Goal: Task Accomplishment & Management: Complete application form

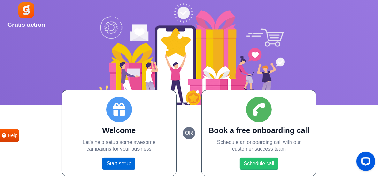
click at [117, 162] on link "Start setup" at bounding box center [118, 164] width 33 height 12
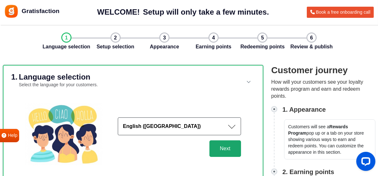
click at [231, 147] on button "Next" at bounding box center [225, 149] width 32 height 17
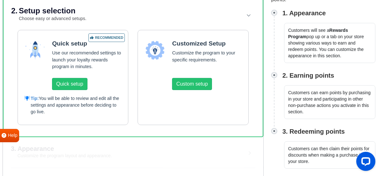
scroll to position [99, 0]
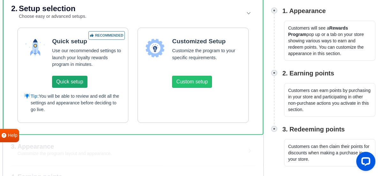
click at [75, 85] on button "Quick setup" at bounding box center [69, 82] width 35 height 12
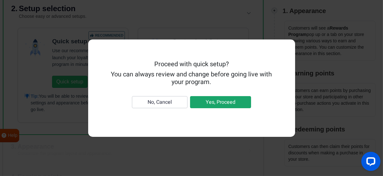
click at [229, 103] on button "Yes, Proceed" at bounding box center [220, 102] width 61 height 12
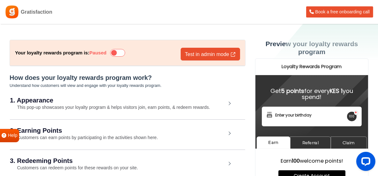
click at [124, 55] on icon at bounding box center [117, 53] width 15 height 8
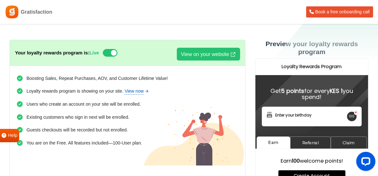
click at [139, 93] on link "View now" at bounding box center [136, 91] width 25 height 7
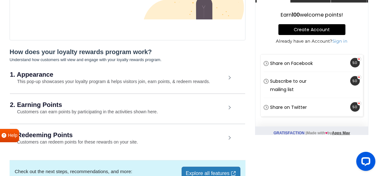
scroll to position [155, 0]
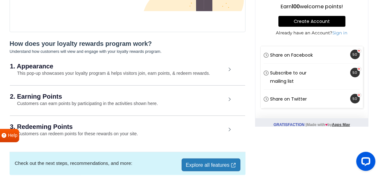
click at [225, 71] on div "1. Appearance This pop-up showcases your loyalty program & helps visitors join,…" at bounding box center [127, 70] width 235 height 29
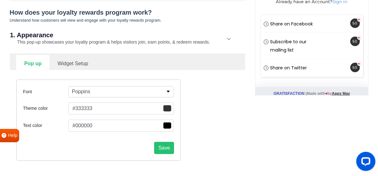
scroll to position [185, 0]
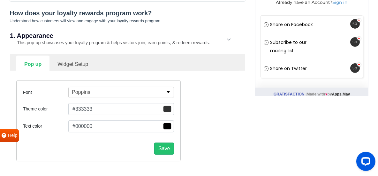
click at [154, 111] on button "#333333" at bounding box center [121, 109] width 106 height 12
type input "#eb3131"
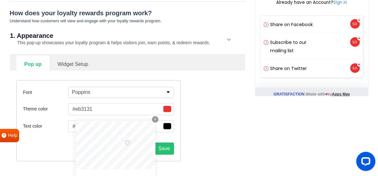
type input "#d52e2e"
type input "#ff2b2b"
type input "#ff2525"
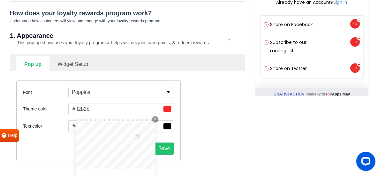
type input "#ff2525"
type input "#ff2323"
type input "#ff2121"
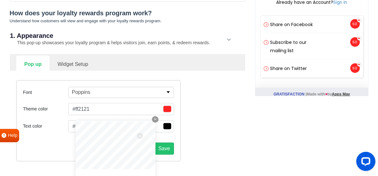
type input "#ff2020"
type input "#ff1c1c"
type input "#ff1818"
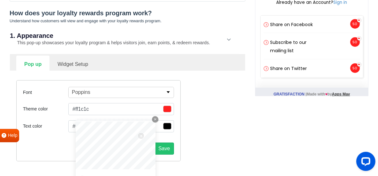
type input "#ff1818"
type input "#ff1616"
type input "#ff1313"
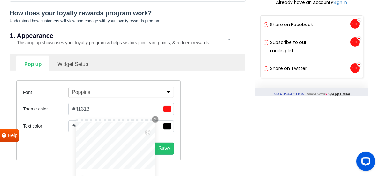
type input "#ff1212"
type input "#ff1010"
type input "#ff0e0e"
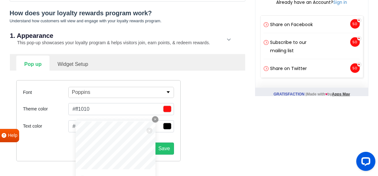
type input "#ff0e0e"
type input "#ff0d0d"
type input "#ff0a0a"
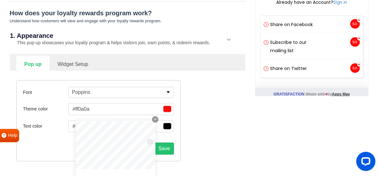
type input "#d30707"
type input "#b70404"
type input "#a40404"
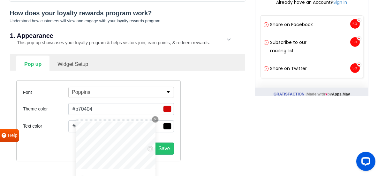
type input "#a40404"
type input "#900303"
type input "#810303"
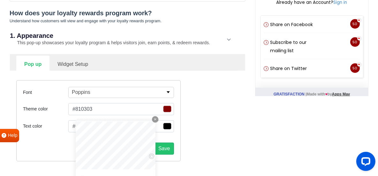
type input "#7c0303"
type input "#770303"
type input "#7f0f0f"
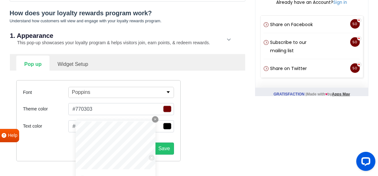
type input "#7f0f0f"
type input "#701e1e"
type input "#672121"
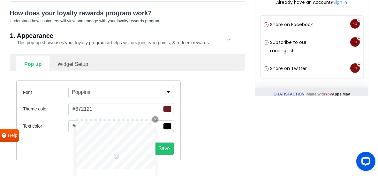
type input "#622121"
type input "#592020"
type input "#511e1e"
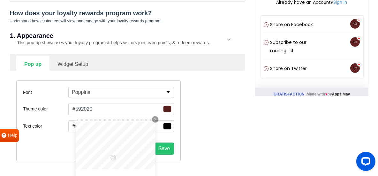
type input "#511e1e"
type input "#421919"
type input "#3a1717"
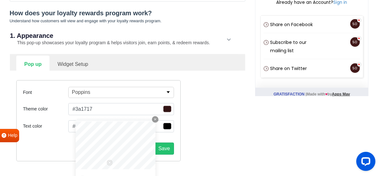
type input "#331414"
type input "#2f1212"
type input "#6c2727"
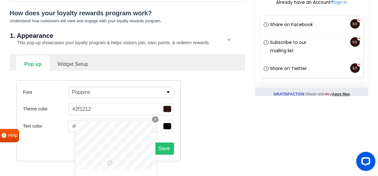
type input "#6c2727"
type input "#852c2c"
type input "#792929"
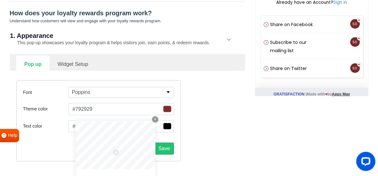
type input "#742929"
type input "#732a2a"
type input "#7c2b2b"
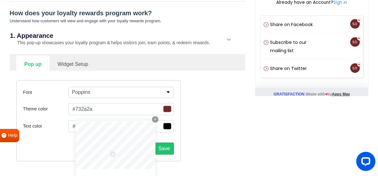
type input "#7c2b2b"
type input "#812c2c"
type input "#852c2c"
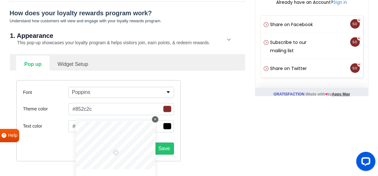
click at [155, 119] on icon "button" at bounding box center [155, 119] width 2 height 2
click at [165, 149] on button "Save" at bounding box center [164, 149] width 20 height 12
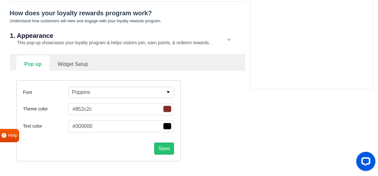
click at [80, 64] on link "Widget Setup" at bounding box center [72, 64] width 47 height 16
select select "right"
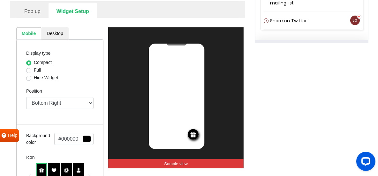
scroll to position [246, 0]
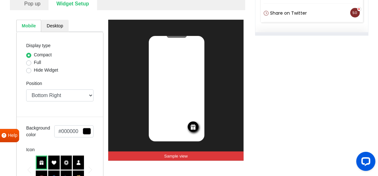
click at [87, 132] on span "button" at bounding box center [87, 131] width 8 height 7
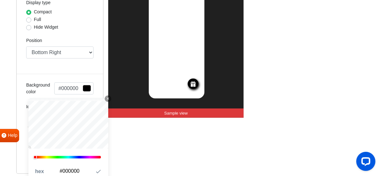
scroll to position [293, 0]
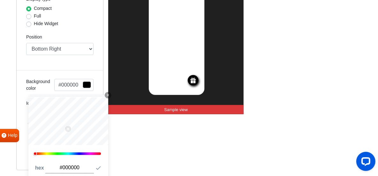
type input "#812c2c"
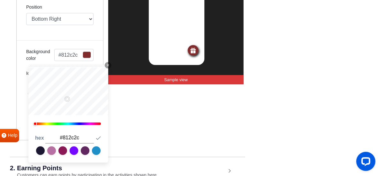
scroll to position [326, 0]
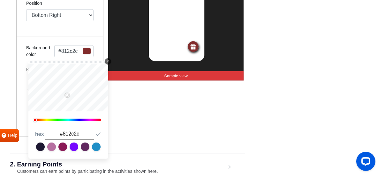
click at [108, 61] on icon "button" at bounding box center [108, 61] width 2 height 2
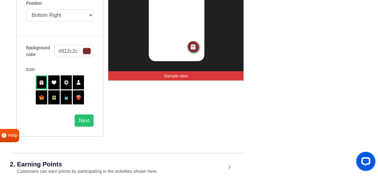
click at [86, 49] on span "button" at bounding box center [87, 51] width 8 height 7
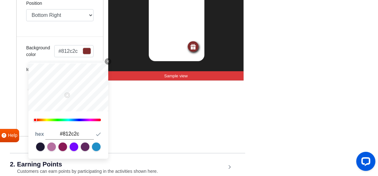
type input "#181515"
type input "#1e1919"
type input "#070707"
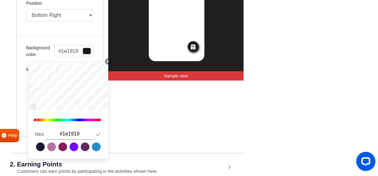
type input "#070707"
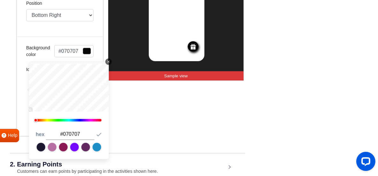
click at [108, 61] on icon "Close Icon" at bounding box center [109, 62] width 4 height 4
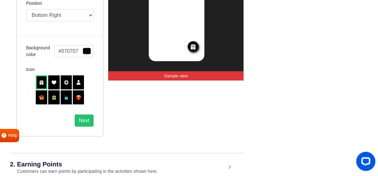
click at [80, 100] on img at bounding box center [78, 97] width 5 height 5
click at [82, 119] on button "Next" at bounding box center [84, 121] width 19 height 12
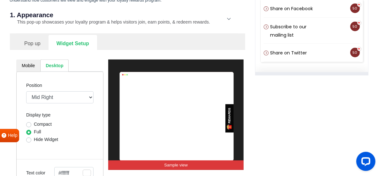
scroll to position [203, 0]
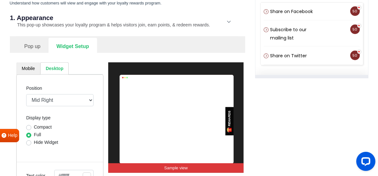
click at [39, 45] on link "Pop up" at bounding box center [32, 46] width 32 height 16
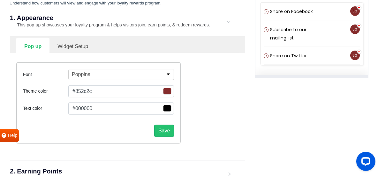
click at [166, 93] on span "button" at bounding box center [167, 91] width 8 height 7
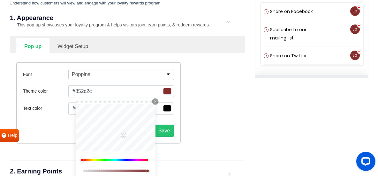
type input "#712d2d"
type input "#462929"
type input "#281f1f"
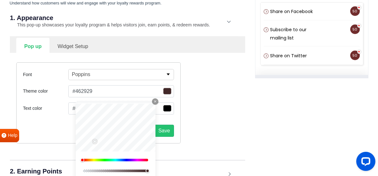
type input "#281f1f"
type input "#0a0909"
type input "#050505"
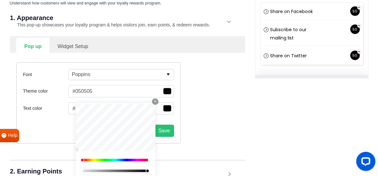
type input "#020202"
click at [167, 130] on button "Save" at bounding box center [164, 131] width 20 height 12
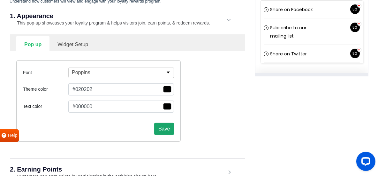
scroll to position [0, 0]
click at [80, 44] on link "Widget Setup" at bounding box center [72, 44] width 47 height 16
select select "right"
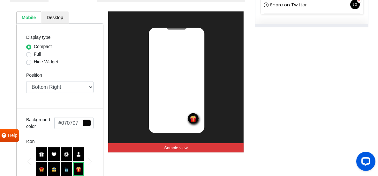
scroll to position [244, 0]
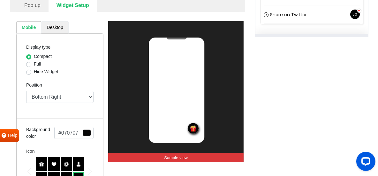
click at [56, 27] on link "Desktop" at bounding box center [54, 27] width 27 height 12
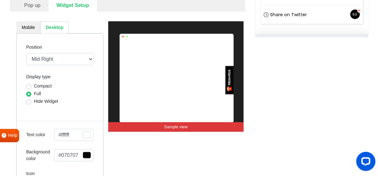
click at [34, 85] on label "Compact" at bounding box center [43, 86] width 18 height 7
click at [31, 85] on input "Compact" at bounding box center [28, 86] width 5 height 6
radio input "true"
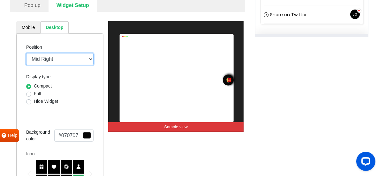
click at [91, 59] on select "Mid Right Mid Left Top Bar Top Left Top Right Top Center Bottom Bar Bottom Left…" at bounding box center [59, 59] width 67 height 12
select select "lower-right-corner"
click at [26, 53] on select "Mid Right Mid Left Top Bar Top Left Top Right Top Center Bottom Bar Bottom Left…" at bounding box center [59, 59] width 67 height 12
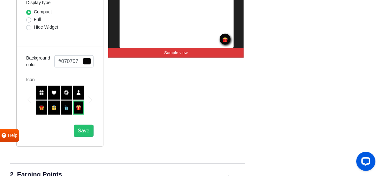
scroll to position [323, 0]
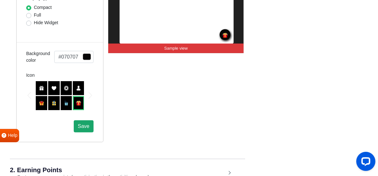
click at [85, 126] on span "Save" at bounding box center [83, 126] width 11 height 5
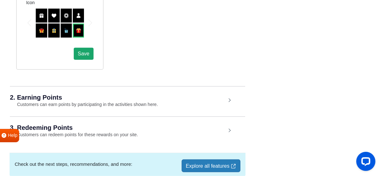
scroll to position [398, 0]
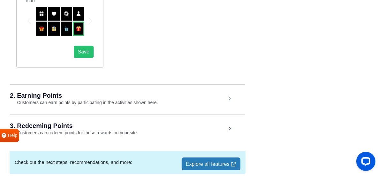
click at [220, 100] on div "2. Earning Points Customers can earn points by participating in the activities …" at bounding box center [127, 100] width 235 height 30
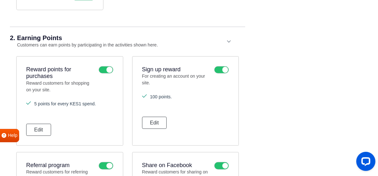
scroll to position [460, 0]
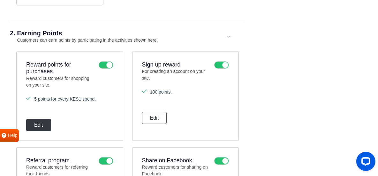
click at [42, 124] on button "Edit" at bounding box center [38, 125] width 25 height 12
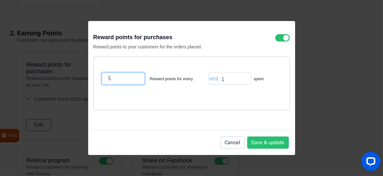
click at [120, 80] on input "5" at bounding box center [122, 79] width 43 height 12
type input "1"
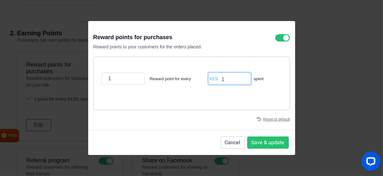
click at [228, 79] on input "1" at bounding box center [229, 79] width 43 height 12
type input "100"
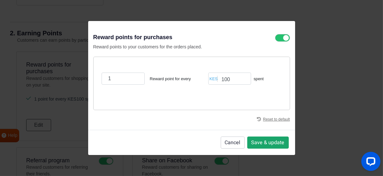
click at [269, 144] on button "Save & update" at bounding box center [267, 143] width 41 height 12
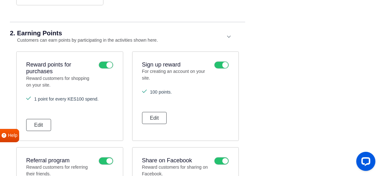
scroll to position [0, 0]
click at [158, 121] on button "Edit" at bounding box center [154, 118] width 25 height 12
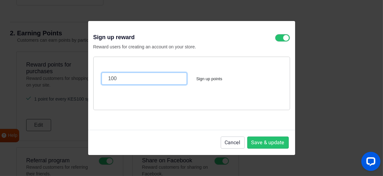
click at [130, 80] on input "100" at bounding box center [143, 79] width 85 height 12
type input "1"
type input "5"
type input "100"
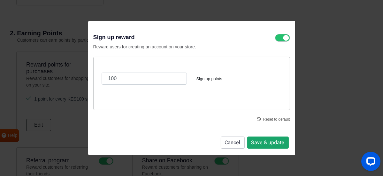
click at [265, 139] on button "Save & update" at bounding box center [267, 143] width 41 height 12
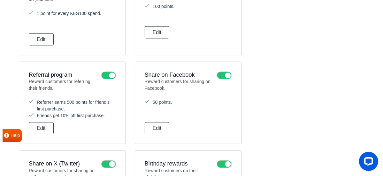
scroll to position [547, 0]
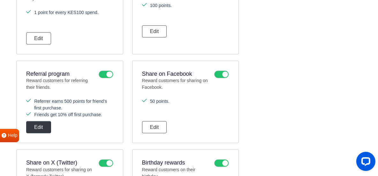
click at [37, 127] on button "Edit" at bounding box center [38, 128] width 25 height 12
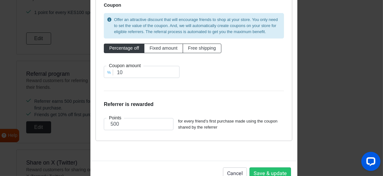
scroll to position [92, 0]
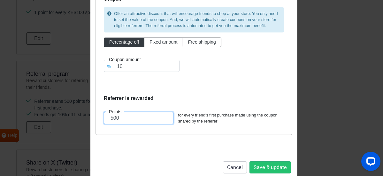
click at [138, 119] on input "500" at bounding box center [139, 118] width 70 height 12
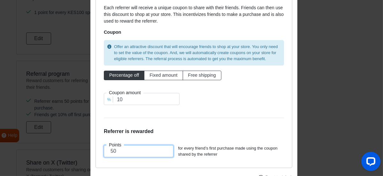
scroll to position [57, 0]
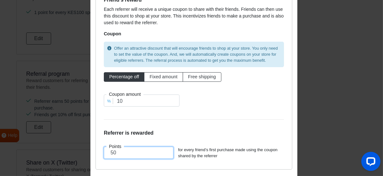
type input "50"
click at [105, 103] on div "%" at bounding box center [109, 101] width 8 height 6
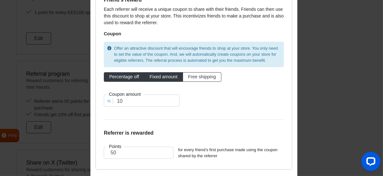
click at [163, 76] on span "Fixed amount" at bounding box center [163, 76] width 28 height 5
click at [153, 76] on input "Fixed amount" at bounding box center [151, 76] width 4 height 4
radio input "true"
click at [129, 78] on span "Percentage off" at bounding box center [124, 76] width 30 height 5
click at [113, 78] on input "Percentage off" at bounding box center [111, 76] width 4 height 4
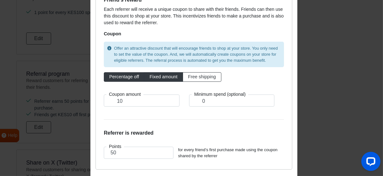
radio input "true"
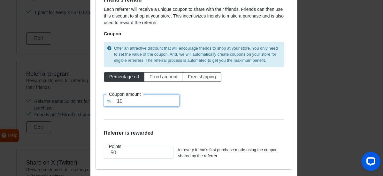
click at [128, 103] on input "10" at bounding box center [142, 101] width 76 height 12
type input "1"
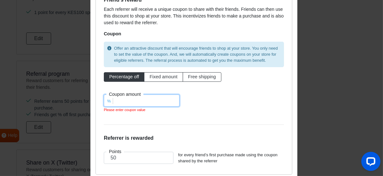
type input "0"
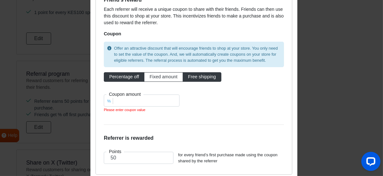
click at [204, 77] on span "Free shipping" at bounding box center [202, 76] width 28 height 5
click at [192, 77] on input "Free shipping" at bounding box center [190, 76] width 4 height 4
radio input "true"
type input "0"
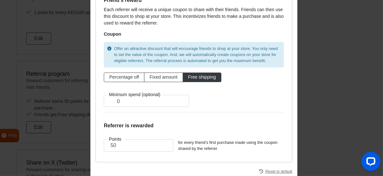
scroll to position [55, 0]
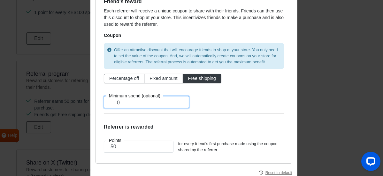
click at [162, 104] on input "0" at bounding box center [146, 102] width 85 height 12
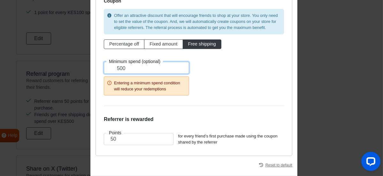
scroll to position [102, 0]
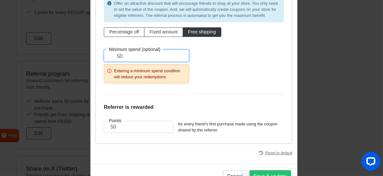
type input "5"
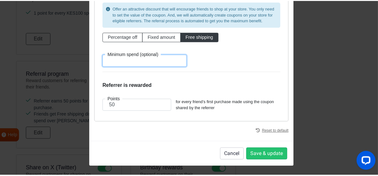
scroll to position [96, 0]
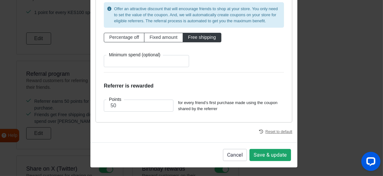
click at [266, 156] on button "Save & update" at bounding box center [269, 155] width 41 height 12
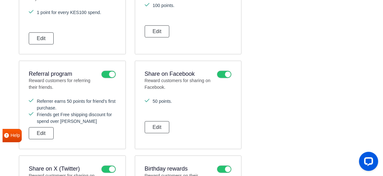
scroll to position [0, 0]
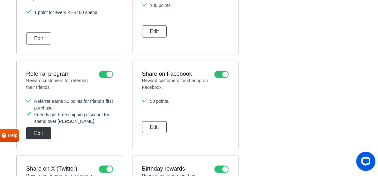
click at [45, 135] on button "Edit" at bounding box center [38, 134] width 25 height 12
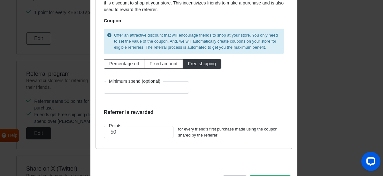
scroll to position [75, 0]
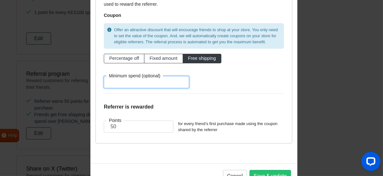
click at [168, 84] on input "number" at bounding box center [146, 82] width 85 height 12
type input "6"
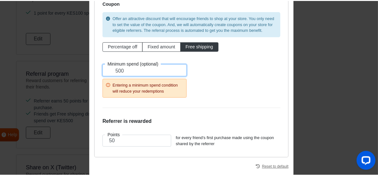
scroll to position [123, 0]
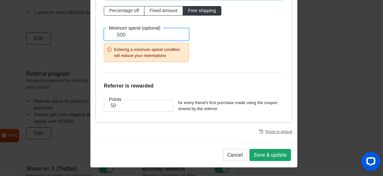
type input "500"
click at [271, 155] on button "Save & update" at bounding box center [269, 155] width 41 height 12
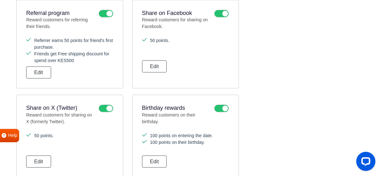
scroll to position [613, 0]
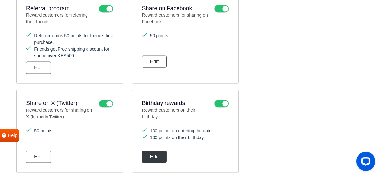
click at [148, 157] on button "Edit" at bounding box center [154, 157] width 25 height 12
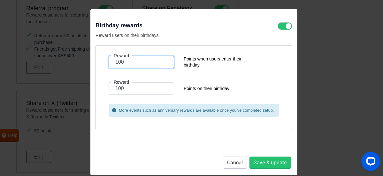
click at [140, 61] on input "100" at bounding box center [140, 62] width 65 height 12
type input "1"
type input "50"
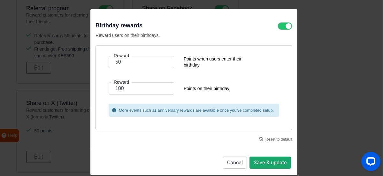
click at [273, 164] on button "Save & update" at bounding box center [269, 163] width 41 height 12
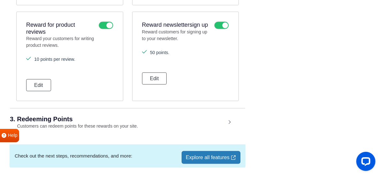
scroll to position [803, 0]
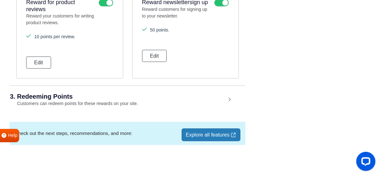
click at [178, 100] on div "3. Redeeming Points Customers can redeem points for these rewards on your site." at bounding box center [127, 101] width 235 height 30
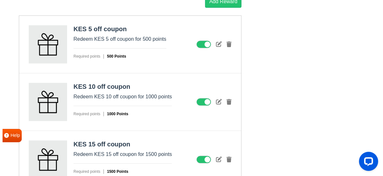
scroll to position [1025, 0]
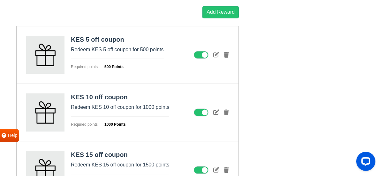
click at [214, 52] on icon at bounding box center [216, 55] width 6 height 6
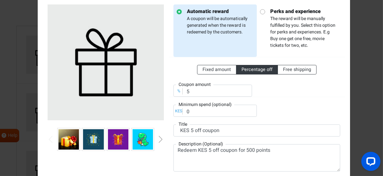
scroll to position [41, 0]
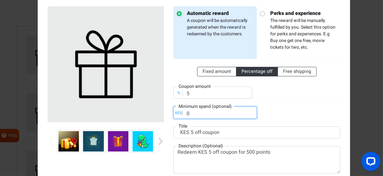
click at [199, 114] on input "0" at bounding box center [214, 113] width 83 height 12
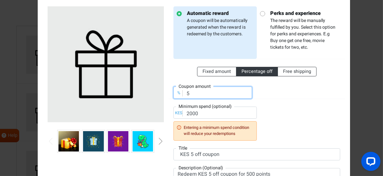
click at [207, 92] on input "5" at bounding box center [212, 93] width 78 height 12
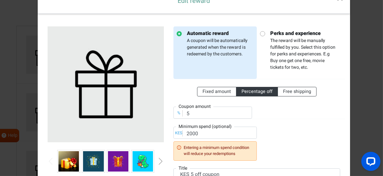
scroll to position [23, 0]
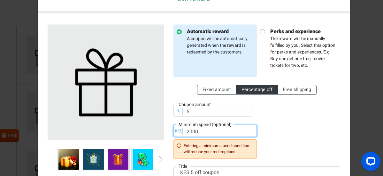
click at [216, 131] on input "2000" at bounding box center [214, 131] width 83 height 12
type input "2"
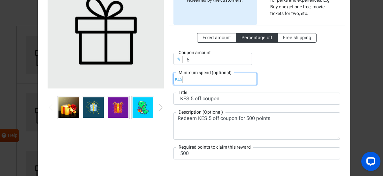
scroll to position [58, 0]
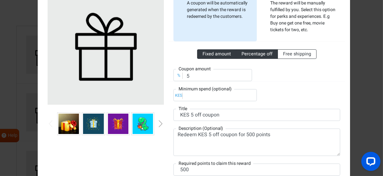
click at [223, 56] on span "Fixed amount" at bounding box center [216, 54] width 28 height 7
click at [206, 55] on input "Fixed amount" at bounding box center [204, 53] width 4 height 4
radio input "true"
click at [257, 55] on span "Percentage off" at bounding box center [256, 54] width 31 height 7
click at [245, 55] on input "Percentage off" at bounding box center [243, 53] width 4 height 4
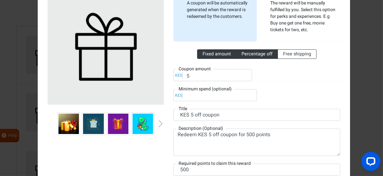
radio input "true"
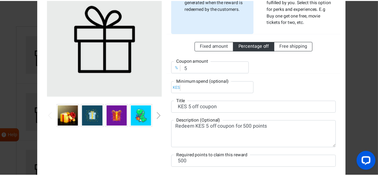
scroll to position [117, 0]
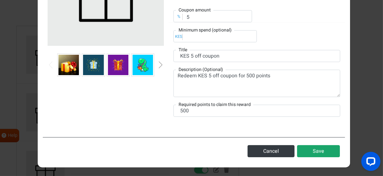
click at [318, 151] on button "Save" at bounding box center [318, 152] width 43 height 12
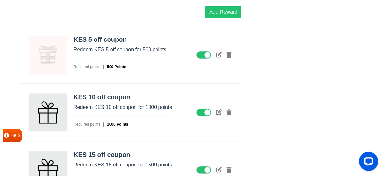
scroll to position [0, 0]
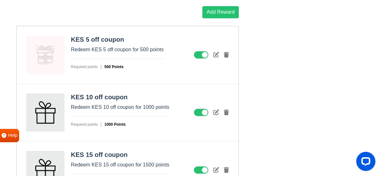
click at [216, 54] on icon at bounding box center [216, 55] width 6 height 6
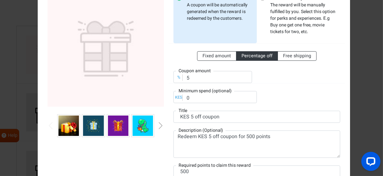
scroll to position [59, 0]
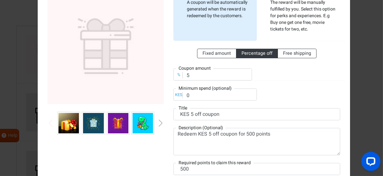
click at [68, 123] on img at bounding box center [68, 123] width 20 height 20
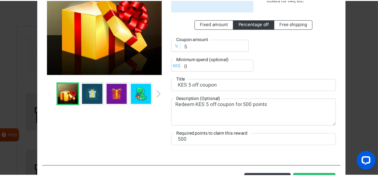
scroll to position [117, 0]
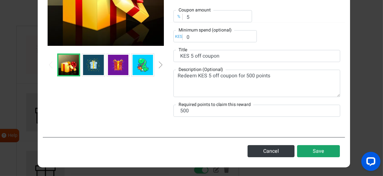
click at [317, 154] on button "Save" at bounding box center [318, 152] width 43 height 12
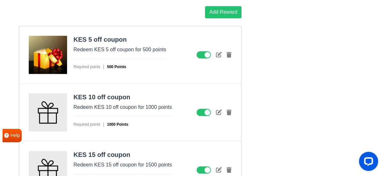
scroll to position [0, 0]
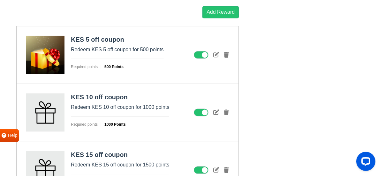
click at [214, 111] on icon at bounding box center [216, 112] width 6 height 6
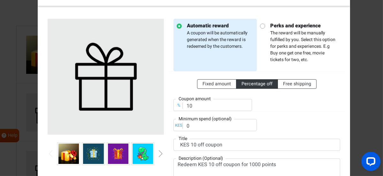
scroll to position [56, 0]
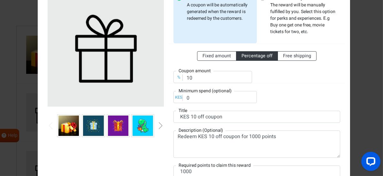
click at [70, 127] on img at bounding box center [68, 126] width 20 height 20
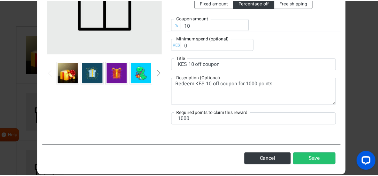
scroll to position [112, 0]
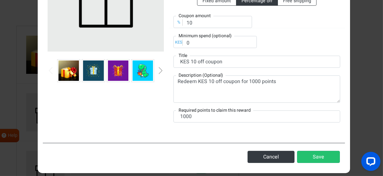
click at [67, 72] on img at bounding box center [68, 71] width 20 height 20
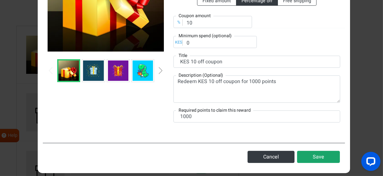
click at [322, 155] on button "Save" at bounding box center [318, 157] width 43 height 12
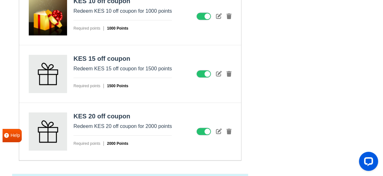
scroll to position [1121, 0]
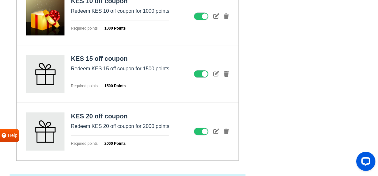
click at [214, 72] on icon at bounding box center [216, 74] width 6 height 6
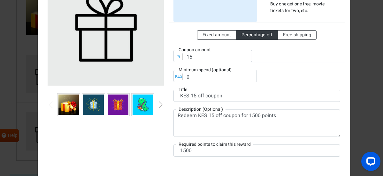
scroll to position [78, 0]
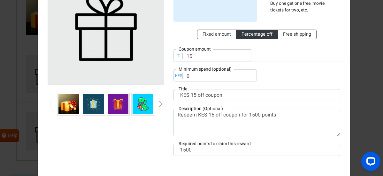
click at [67, 108] on img at bounding box center [68, 104] width 20 height 20
click at [70, 110] on img at bounding box center [68, 104] width 20 height 20
click at [66, 103] on img at bounding box center [68, 104] width 20 height 20
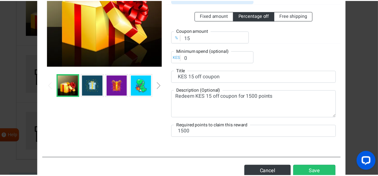
scroll to position [117, 0]
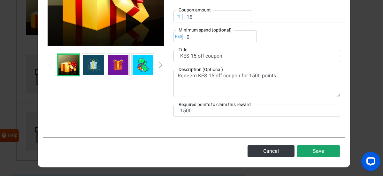
click at [318, 152] on button "Save" at bounding box center [318, 152] width 43 height 12
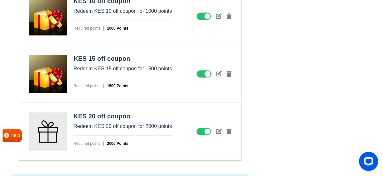
scroll to position [0, 0]
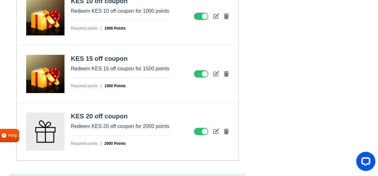
click at [214, 131] on icon at bounding box center [216, 132] width 6 height 6
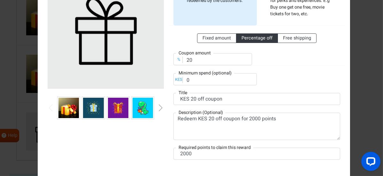
scroll to position [76, 0]
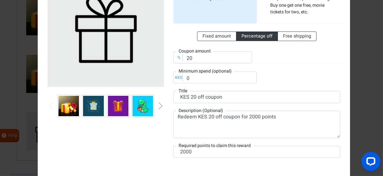
click at [68, 103] on img at bounding box center [68, 106] width 20 height 20
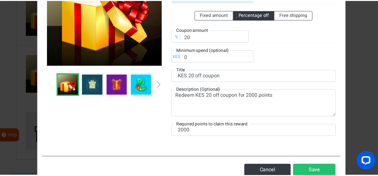
scroll to position [117, 0]
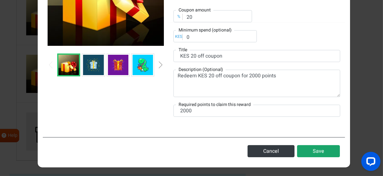
click at [324, 151] on button "Save" at bounding box center [318, 152] width 43 height 12
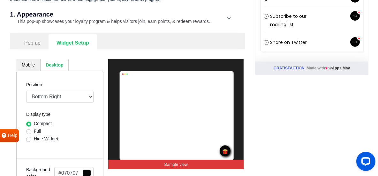
scroll to position [207, 0]
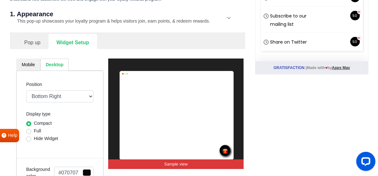
click at [25, 66] on link "Mobile" at bounding box center [28, 65] width 24 height 12
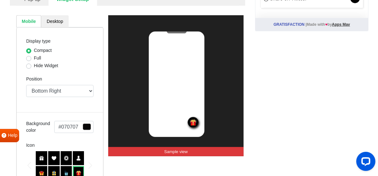
scroll to position [257, 0]
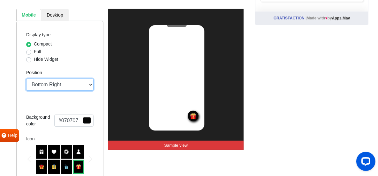
click at [90, 87] on select "Top Right Top Left Top Center Bottom Right Bottom Left Bottom Center" at bounding box center [59, 85] width 67 height 12
select select "left"
click at [26, 79] on select "Top Right Top Left Top Center Bottom Right Bottom Left Bottom Center" at bounding box center [59, 85] width 67 height 12
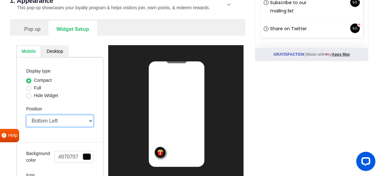
scroll to position [221, 0]
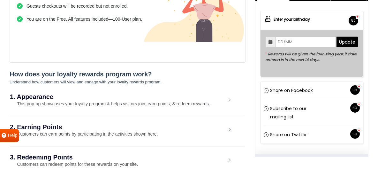
scroll to position [127, 0]
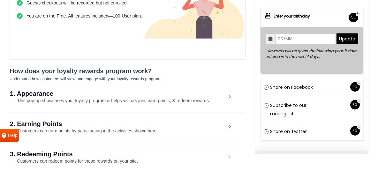
click at [229, 95] on div "1. Appearance This pop-up showcases your loyalty program & helps visitors join,…" at bounding box center [127, 97] width 235 height 29
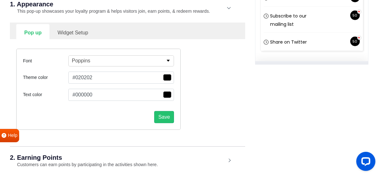
scroll to position [219, 0]
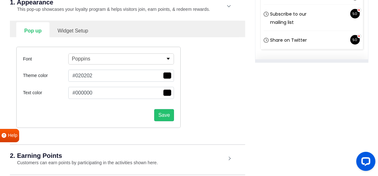
click at [77, 31] on link "Widget Setup" at bounding box center [72, 30] width 47 height 16
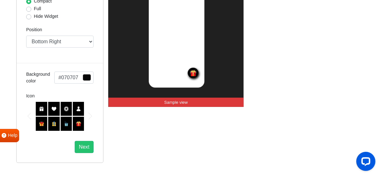
scroll to position [297, 0]
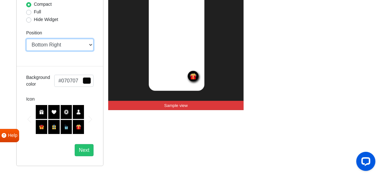
click at [86, 47] on select "Top Right Top Left Top Center Bottom Right Bottom Left Bottom Center" at bounding box center [59, 45] width 67 height 12
select select "left"
click at [26, 39] on select "Top Right Top Left Top Center Bottom Right Bottom Left Bottom Center" at bounding box center [59, 45] width 67 height 12
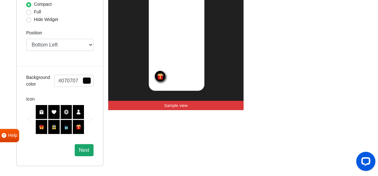
click at [83, 150] on button "Next" at bounding box center [84, 151] width 19 height 12
select select "lower-right-corner"
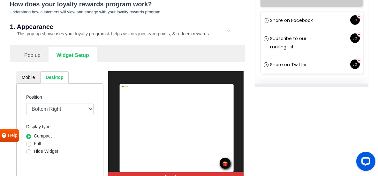
scroll to position [191, 0]
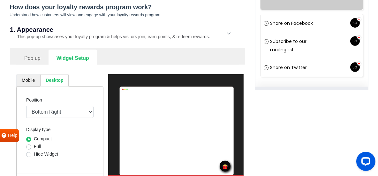
click at [28, 78] on link "Mobile" at bounding box center [28, 80] width 24 height 12
select select "left"
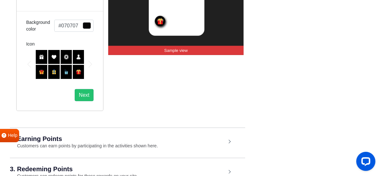
scroll to position [353, 0]
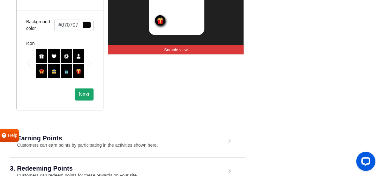
click at [86, 95] on button "Next" at bounding box center [84, 95] width 19 height 12
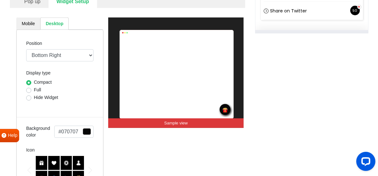
scroll to position [248, 0]
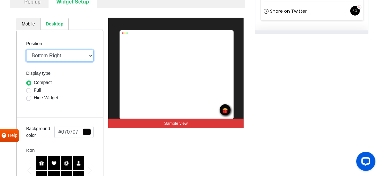
click at [89, 56] on select "Mid Right Mid Left Top Bar Top Left Top Right Top Center Bottom Bar Bottom Left…" at bounding box center [59, 56] width 67 height 12
select select "left-bottom-bar"
click at [26, 50] on select "Mid Right Mid Left Top Bar Top Left Top Right Top Center Bottom Bar Bottom Left…" at bounding box center [59, 56] width 67 height 12
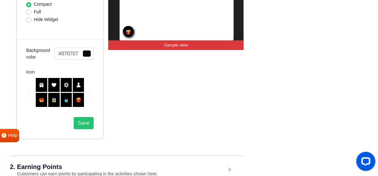
scroll to position [327, 0]
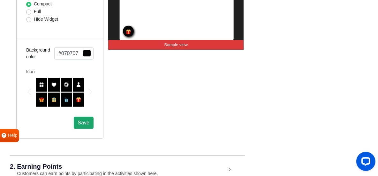
click at [83, 123] on span "Save" at bounding box center [83, 122] width 11 height 5
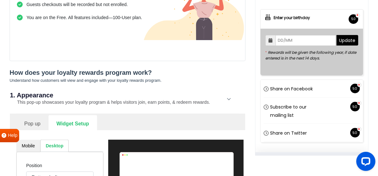
scroll to position [123, 0]
